Goal: Find specific page/section: Find specific page/section

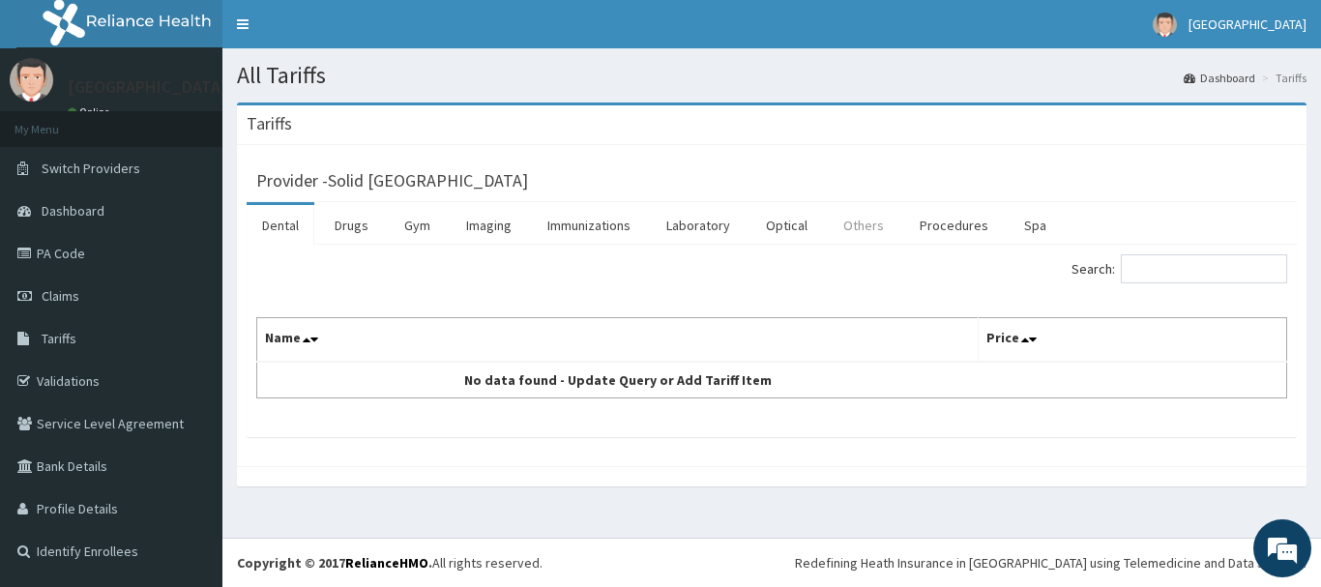
click at [876, 227] on link "Others" at bounding box center [864, 225] width 72 height 41
click at [1171, 277] on input "Search:" at bounding box center [1204, 268] width 166 height 29
type input "GYN"
click at [951, 233] on link "Procedures" at bounding box center [954, 225] width 100 height 41
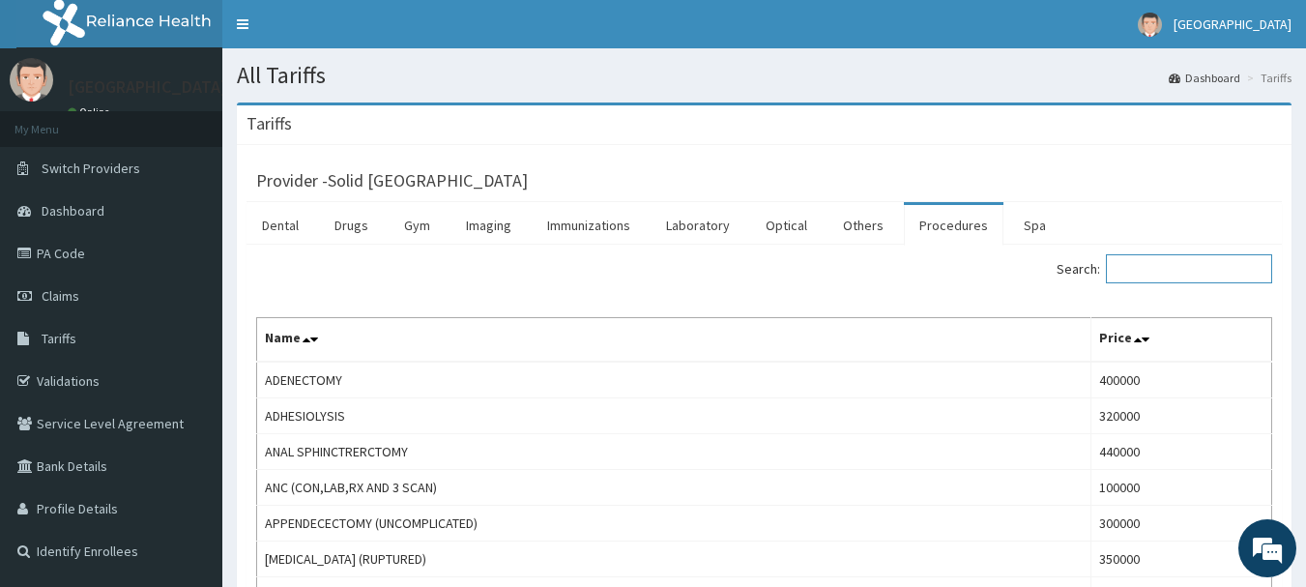
click at [1172, 264] on input "Search:" at bounding box center [1189, 268] width 166 height 29
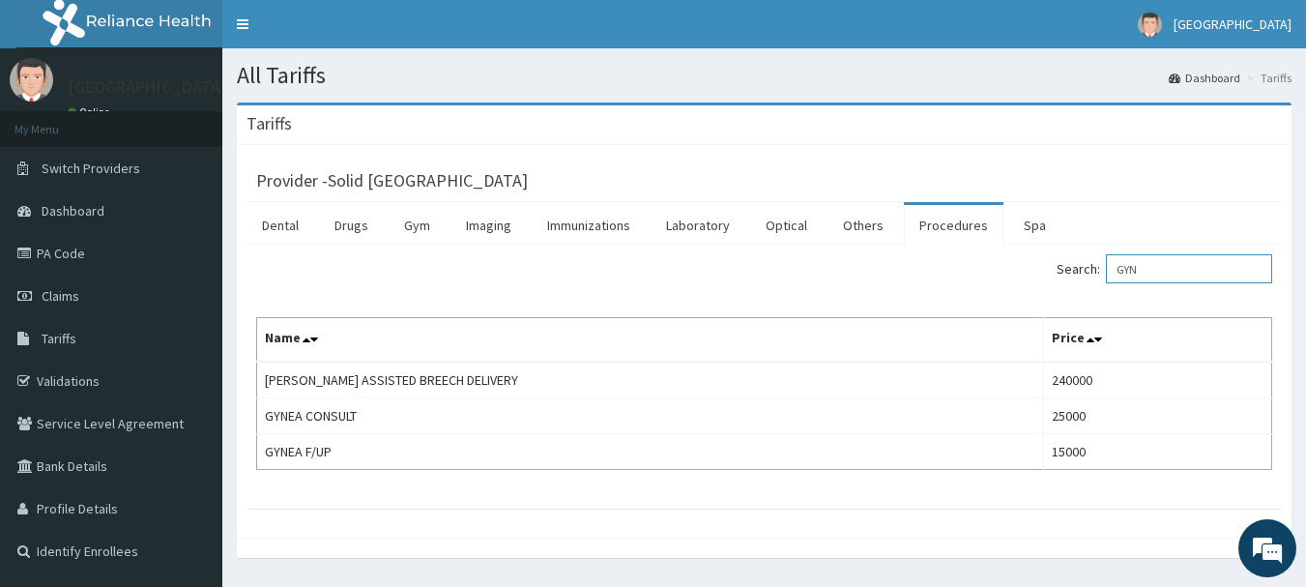
scroll to position [54, 0]
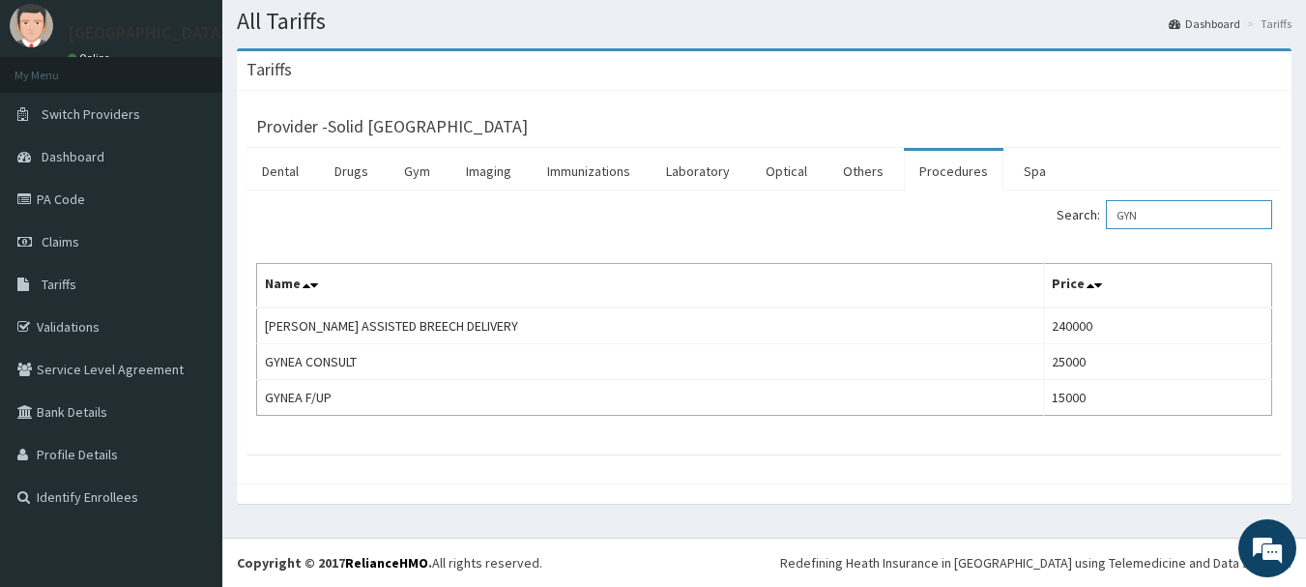
type input "GYN"
